Goal: Task Accomplishment & Management: Use online tool/utility

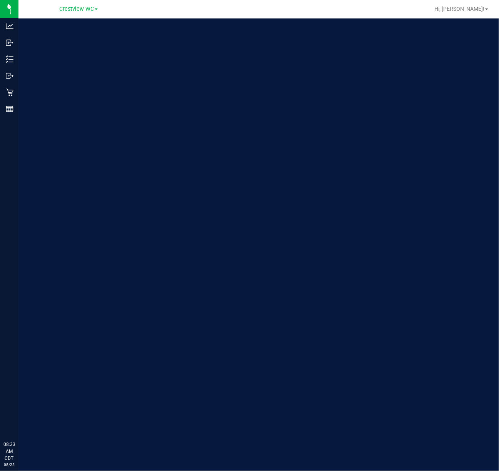
click at [22, 91] on div "Welcome to Flourish Software Seed-to-Sale Tracking & Analytics" at bounding box center [114, 244] width 192 height 452
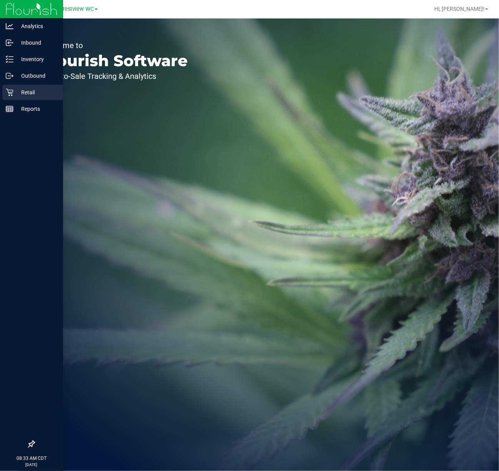
click at [10, 93] on icon at bounding box center [9, 92] width 7 height 7
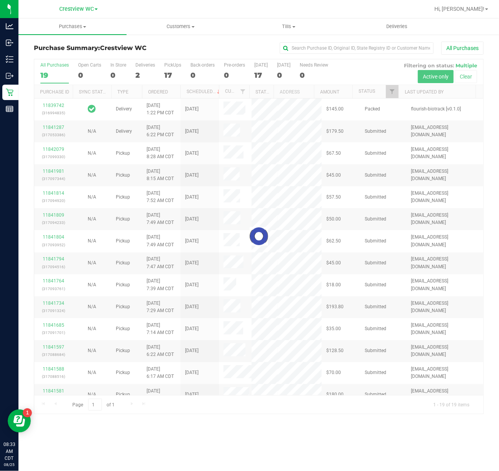
click at [390, 90] on div at bounding box center [258, 236] width 449 height 354
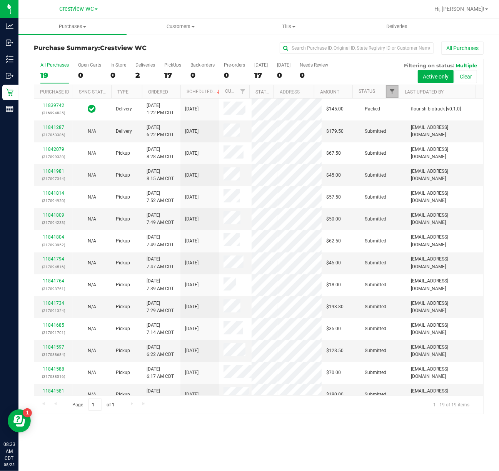
click at [390, 92] on span "Filter" at bounding box center [392, 91] width 6 height 6
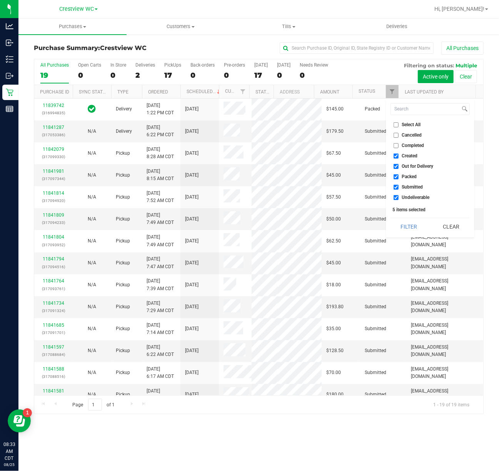
click at [408, 155] on span "Created" at bounding box center [410, 155] width 16 height 5
click at [398, 155] on input "Created" at bounding box center [395, 155] width 5 height 5
checkbox input "false"
click at [411, 165] on span "Out for Delivery" at bounding box center [418, 166] width 32 height 5
click at [398, 165] on input "Out for Delivery" at bounding box center [395, 166] width 5 height 5
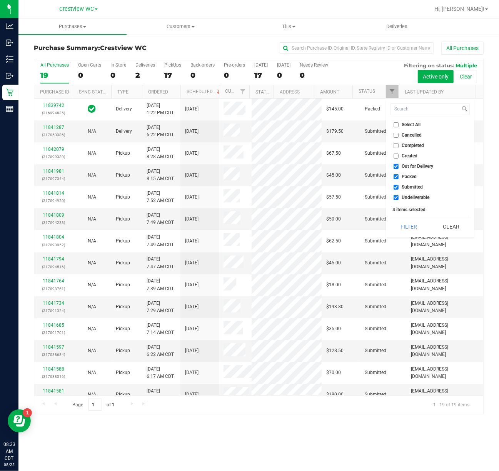
checkbox input "false"
click at [411, 175] on span "Packed" at bounding box center [409, 176] width 15 height 5
click at [411, 195] on span "Undeliverable" at bounding box center [416, 197] width 28 height 5
click at [398, 195] on input "Undeliverable" at bounding box center [395, 197] width 5 height 5
checkbox input "false"
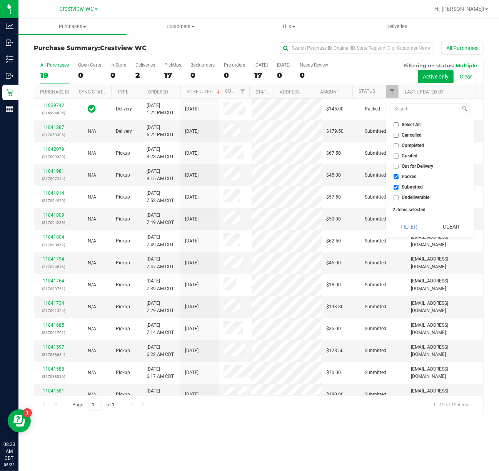
click at [411, 177] on span "Packed" at bounding box center [409, 176] width 15 height 5
click at [398, 177] on input "Packed" at bounding box center [395, 176] width 5 height 5
checkbox input "false"
click at [411, 233] on button "Filter" at bounding box center [408, 226] width 37 height 17
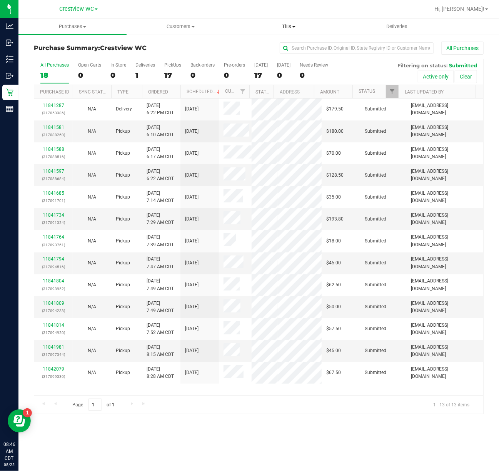
click at [287, 24] on span "Tills" at bounding box center [288, 26] width 107 height 7
drag, startPoint x: 286, startPoint y: 37, endPoint x: 284, endPoint y: 42, distance: 4.8
click at [286, 38] on ul "Manage tills Reconcile e-payments" at bounding box center [289, 51] width 108 height 32
click at [287, 19] on uib-tab-heading "Tills Manage tills Reconcile e-payments" at bounding box center [289, 26] width 108 height 16
click at [277, 46] on span "Manage tills" at bounding box center [261, 46] width 52 height 7
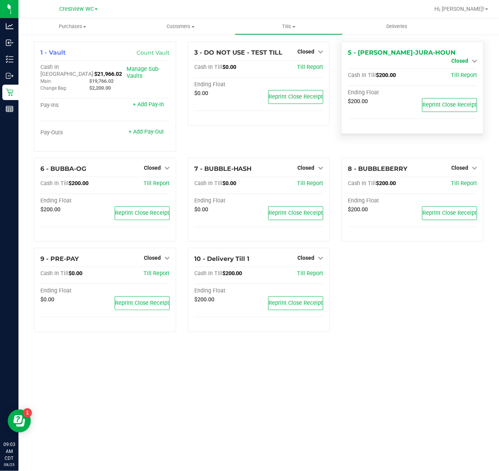
click at [457, 58] on span "Closed" at bounding box center [459, 61] width 17 height 6
click at [456, 70] on link "Open Till" at bounding box center [459, 68] width 20 height 6
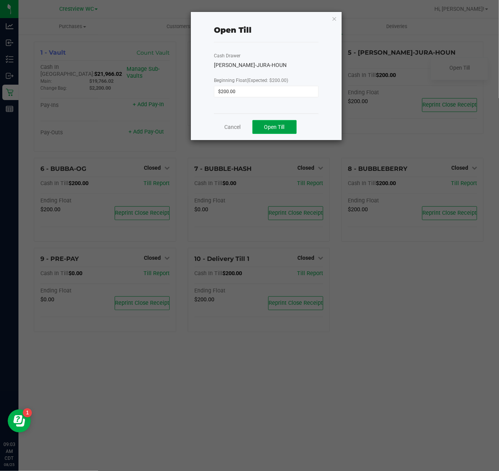
click at [284, 129] on span "Open Till" at bounding box center [274, 127] width 20 height 6
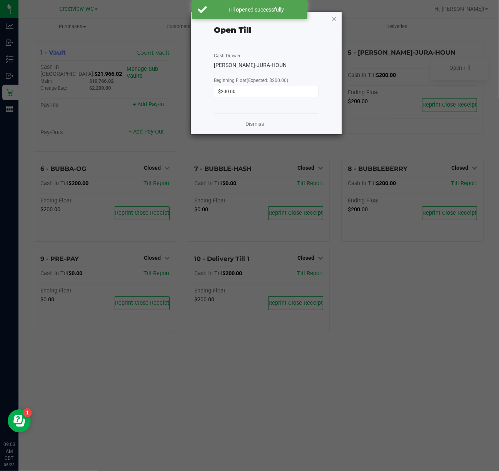
click at [333, 20] on icon "button" at bounding box center [334, 18] width 5 height 9
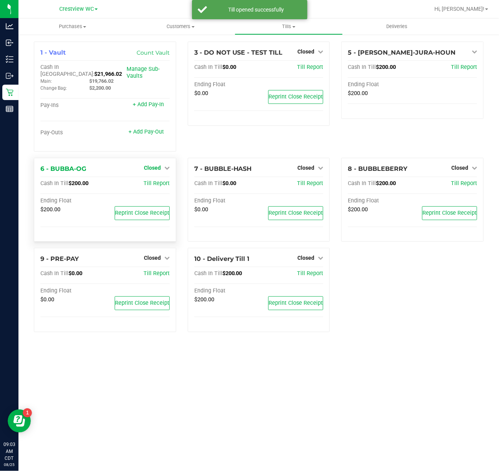
click at [148, 162] on div "1 - Vault Count Vault Cash In Vault: $21,966.02 Main: $19,766.02 Change Bag: $2…" at bounding box center [258, 190] width 461 height 297
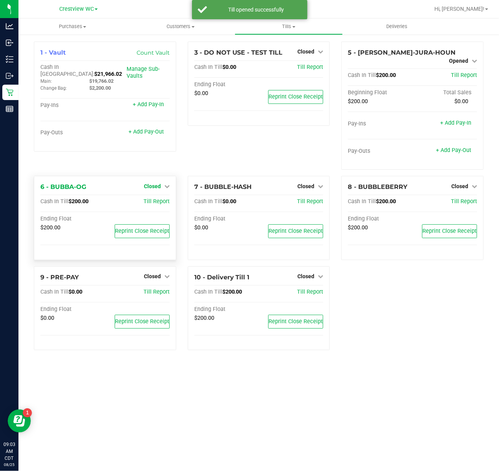
click at [152, 183] on span "Closed" at bounding box center [152, 186] width 17 height 6
click at [151, 199] on link "Open Till" at bounding box center [152, 202] width 20 height 6
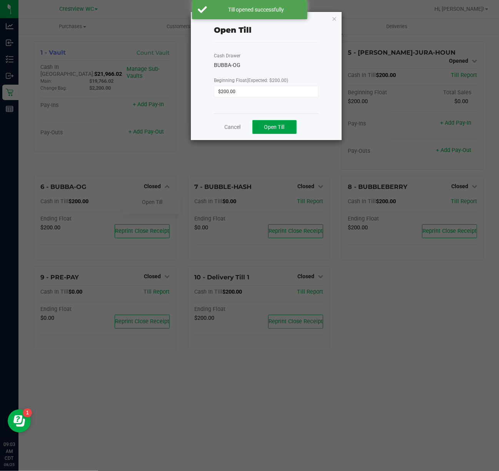
click at [265, 122] on button "Open Till" at bounding box center [274, 127] width 44 height 14
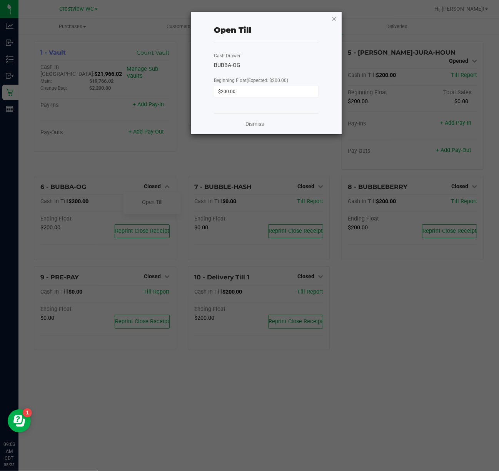
click at [333, 16] on icon "button" at bounding box center [334, 18] width 5 height 9
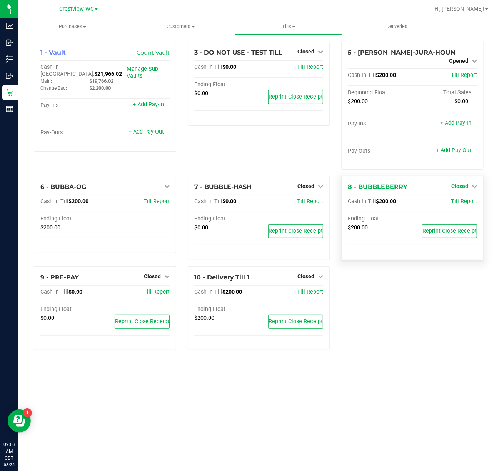
click at [460, 183] on span "Closed" at bounding box center [459, 186] width 17 height 6
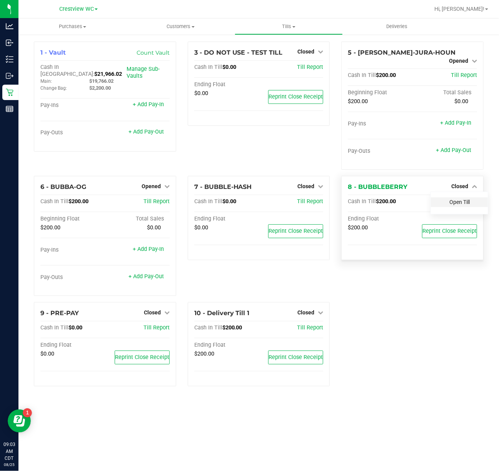
click at [459, 199] on link "Open Till" at bounding box center [459, 202] width 20 height 6
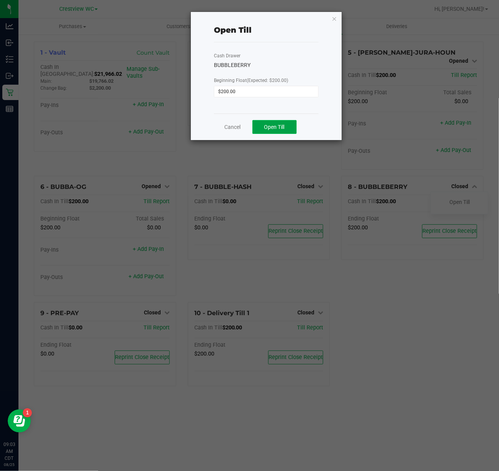
click at [294, 125] on button "Open Till" at bounding box center [274, 127] width 44 height 14
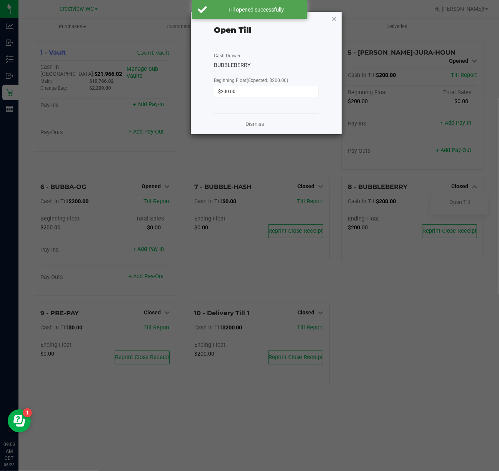
click at [333, 17] on icon "button" at bounding box center [334, 18] width 5 height 9
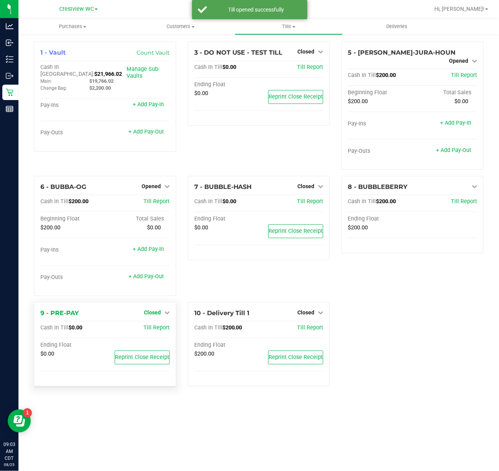
click at [157, 309] on span "Closed" at bounding box center [152, 312] width 17 height 6
click at [162, 325] on link "Open Till" at bounding box center [152, 328] width 20 height 6
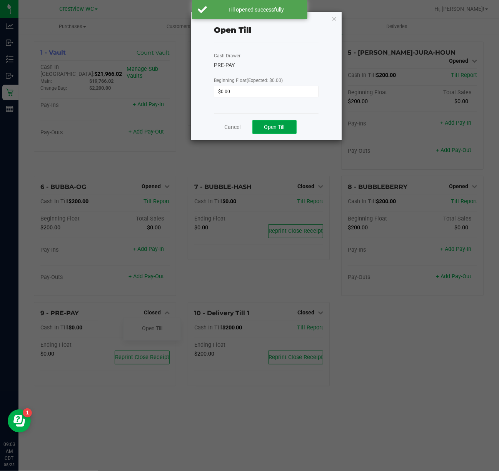
click at [285, 128] on button "Open Till" at bounding box center [274, 127] width 44 height 14
click at [333, 17] on icon "button" at bounding box center [334, 18] width 5 height 9
